Goal: Task Accomplishment & Management: Complete application form

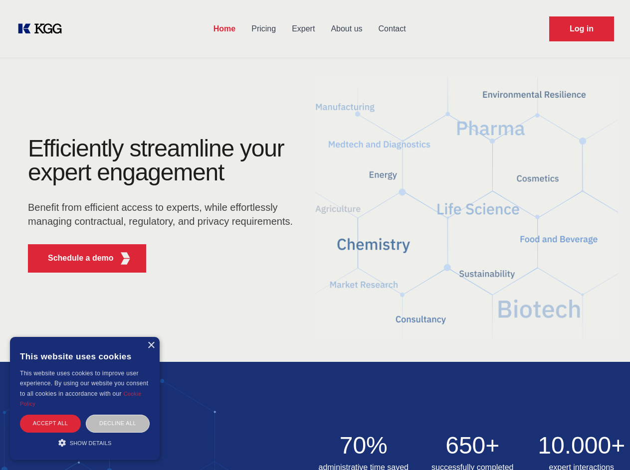
click at [315, 235] on div "Efficiently streamline your expert engagement Benefit from efficient access to …" at bounding box center [163, 209] width 303 height 144
click at [75, 258] on p "Schedule a demo" at bounding box center [81, 258] width 66 height 12
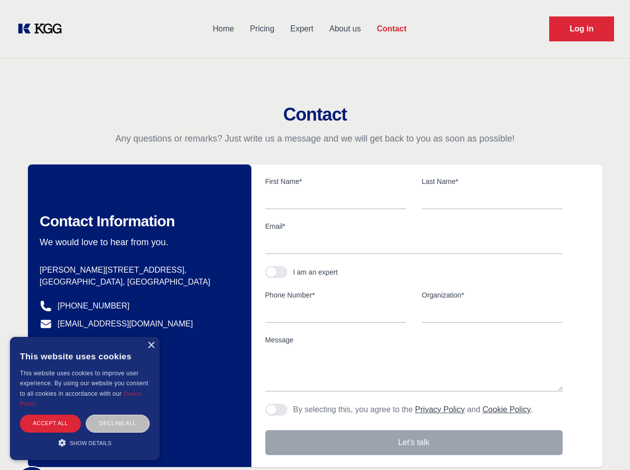
click at [151, 346] on div "× This website uses cookies This website uses cookies to improve user experienc…" at bounding box center [85, 398] width 150 height 123
click at [50, 423] on div "Accept all" at bounding box center [50, 423] width 61 height 17
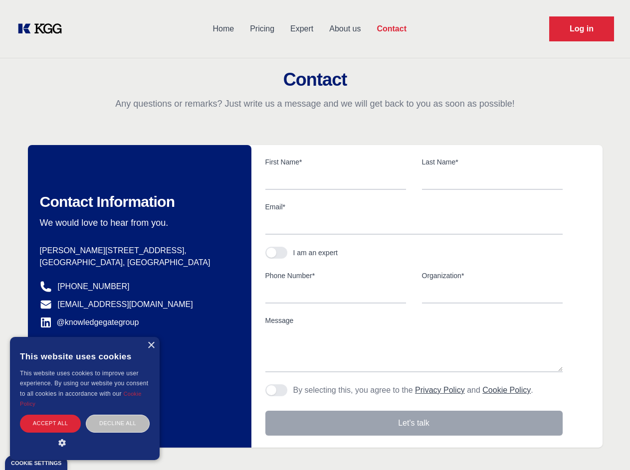
click at [118, 423] on body "Home Pricing Expert About us Contact Log in Contact Any questions or remarks? J…" at bounding box center [315, 438] width 630 height 877
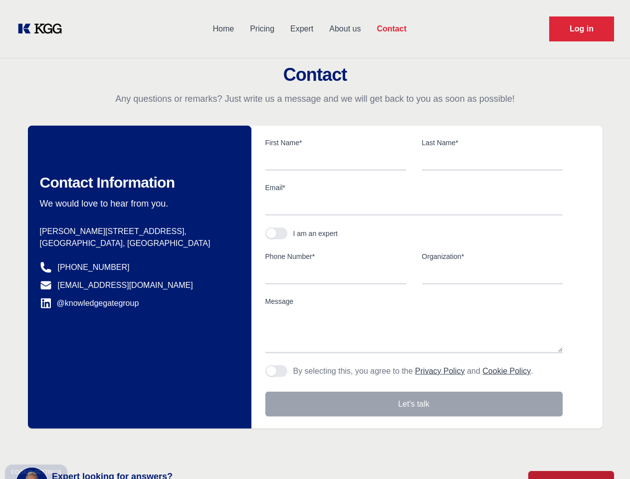
click at [85, 443] on main "Contact Any questions or remarks? Just write us a message and we will get back …" at bounding box center [315, 259] width 630 height 519
